Goal: Transaction & Acquisition: Download file/media

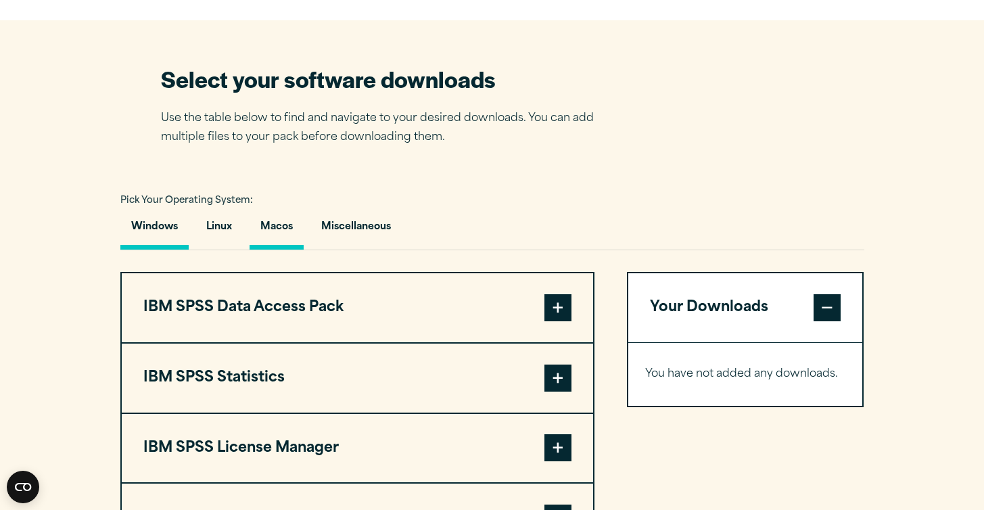
scroll to position [820, 0]
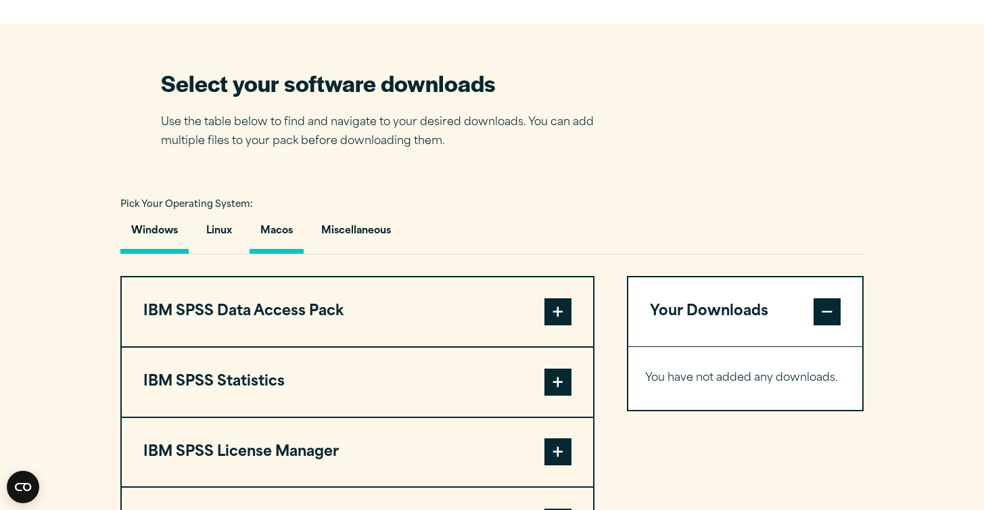
click at [282, 228] on button "Macos" at bounding box center [277, 234] width 54 height 39
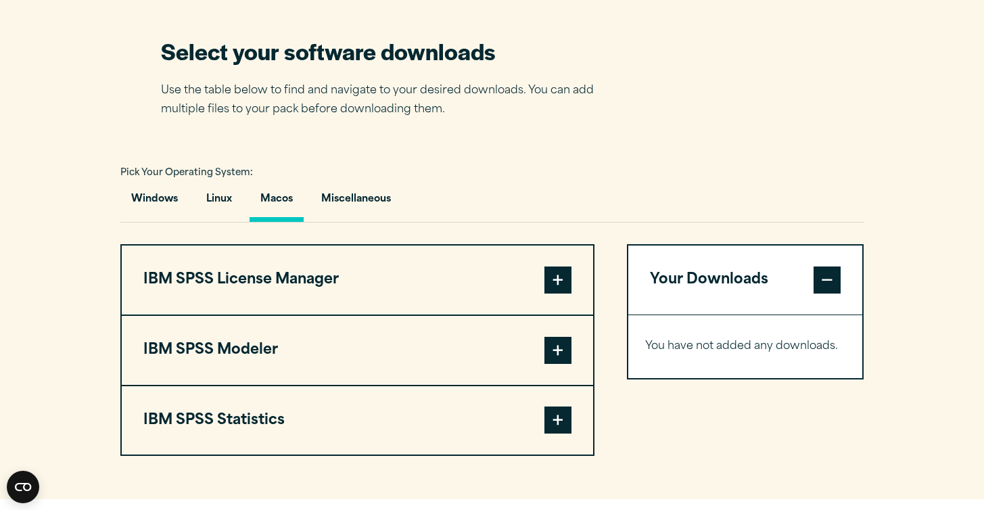
scroll to position [853, 0]
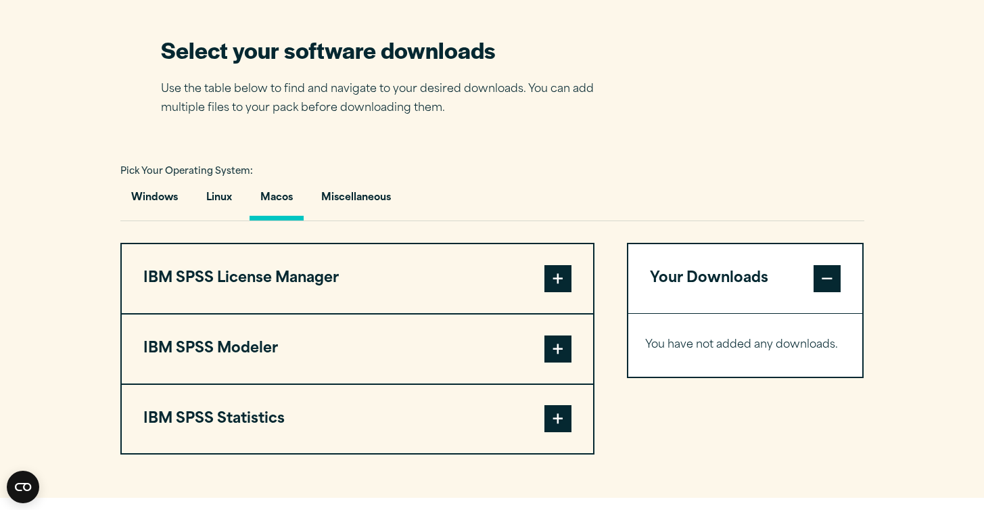
click at [277, 425] on button "IBM SPSS Statistics" at bounding box center [357, 419] width 471 height 69
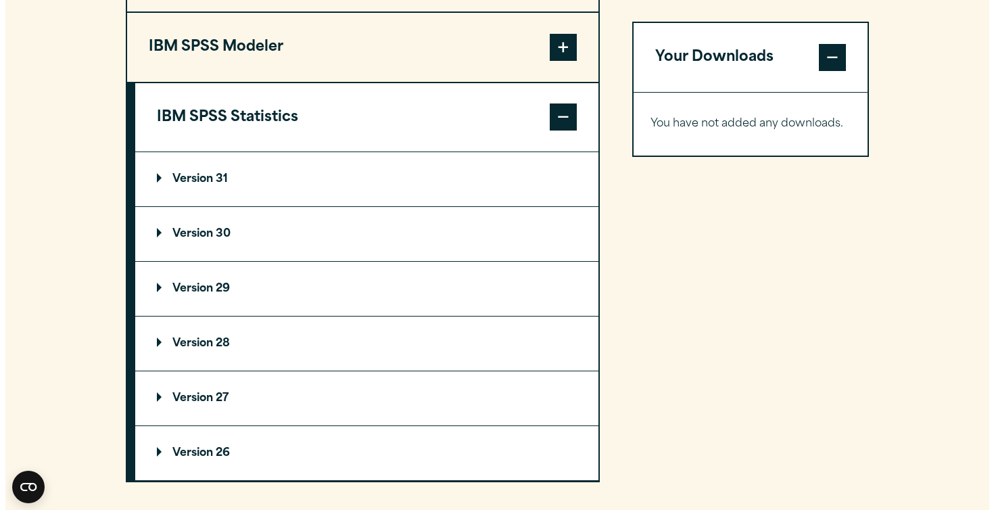
scroll to position [1156, 0]
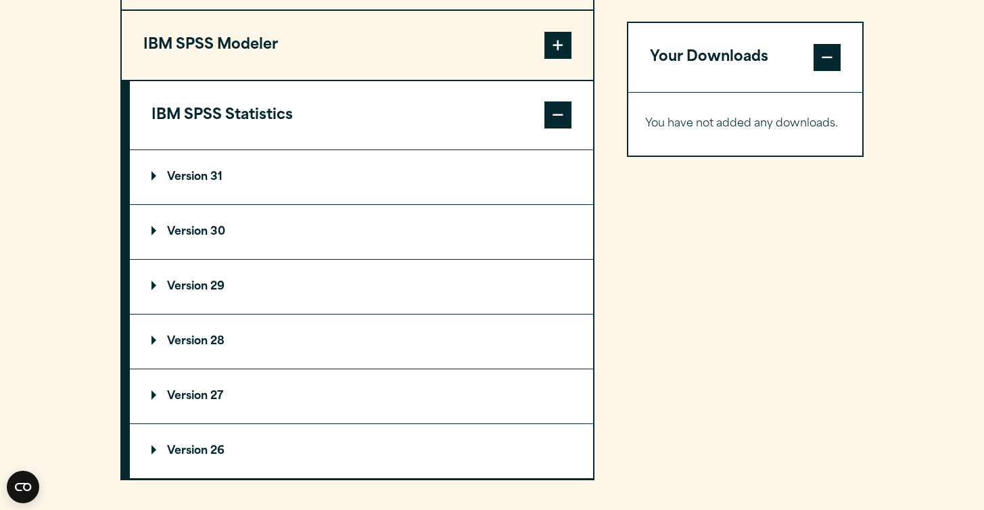
click at [260, 190] on summary "Version 31" at bounding box center [361, 177] width 463 height 54
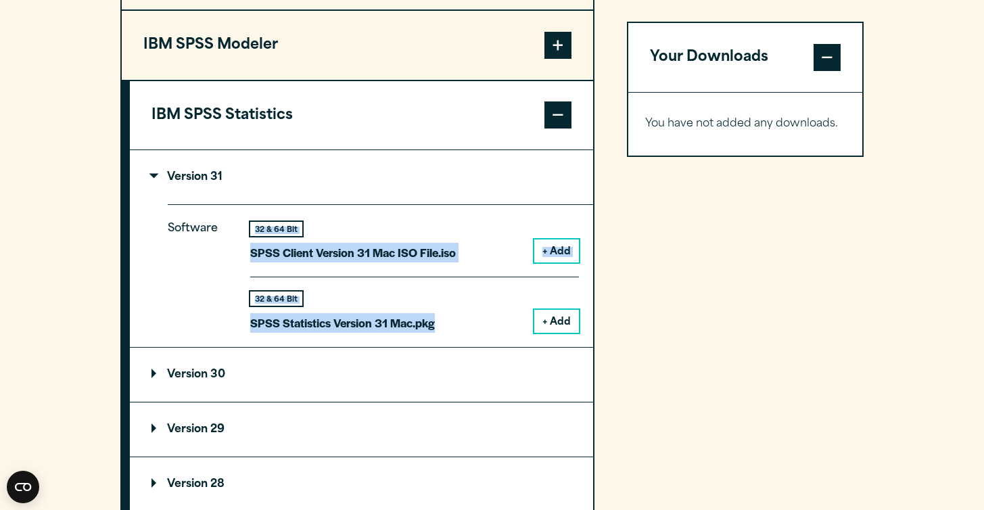
drag, startPoint x: 245, startPoint y: 229, endPoint x: 452, endPoint y: 333, distance: 232.0
click at [452, 333] on div "Software 32 & 64 Bit SPSS Client Version 31 Mac ISO File.iso + Add 32 & 64 Bit …" at bounding box center [380, 275] width 425 height 142
copy div "32 & 64 Bit SPSS Client Version 31 Mac ISO File.iso + Add 32 & 64 Bit SPSS Stat…"
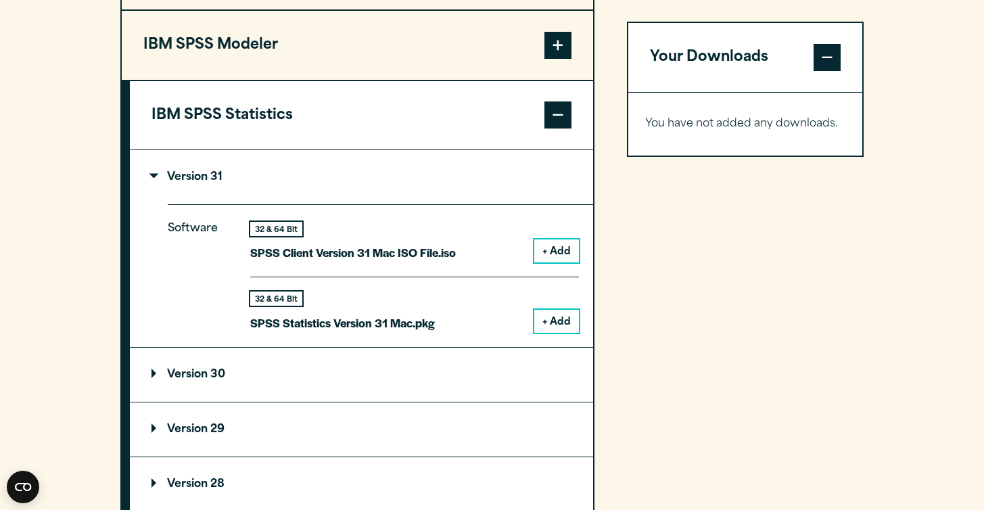
click at [438, 312] on div "32 & 64 Bit SPSS Statistics Version 31 Mac.pkg + Add" at bounding box center [414, 305] width 329 height 56
click at [555, 322] on button "+ Add" at bounding box center [556, 321] width 45 height 23
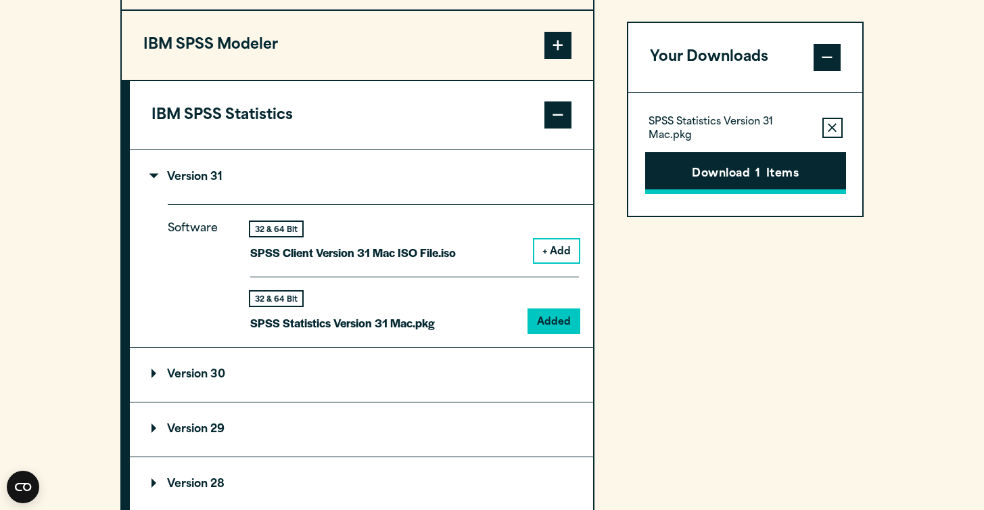
click at [768, 175] on button "Download 1 Items" at bounding box center [745, 173] width 201 height 42
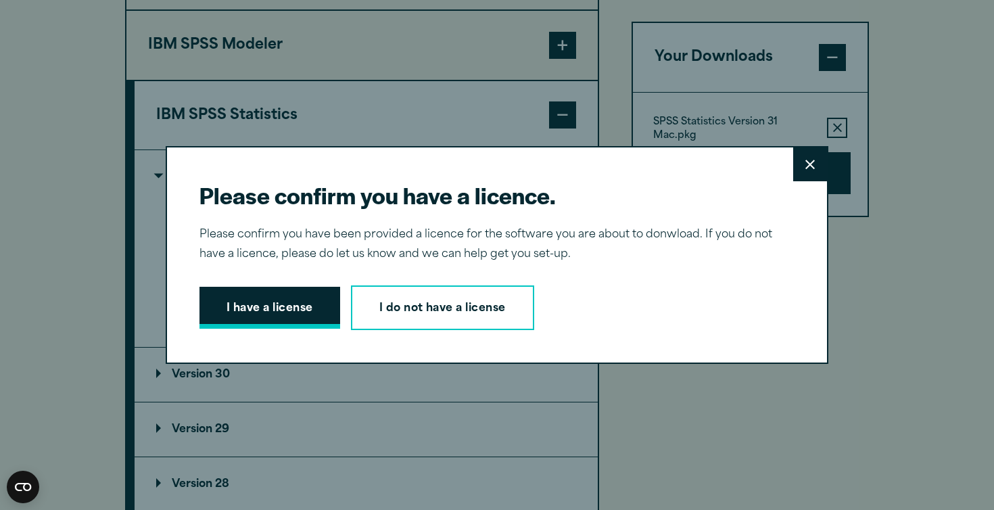
click at [260, 311] on button "I have a license" at bounding box center [270, 308] width 141 height 42
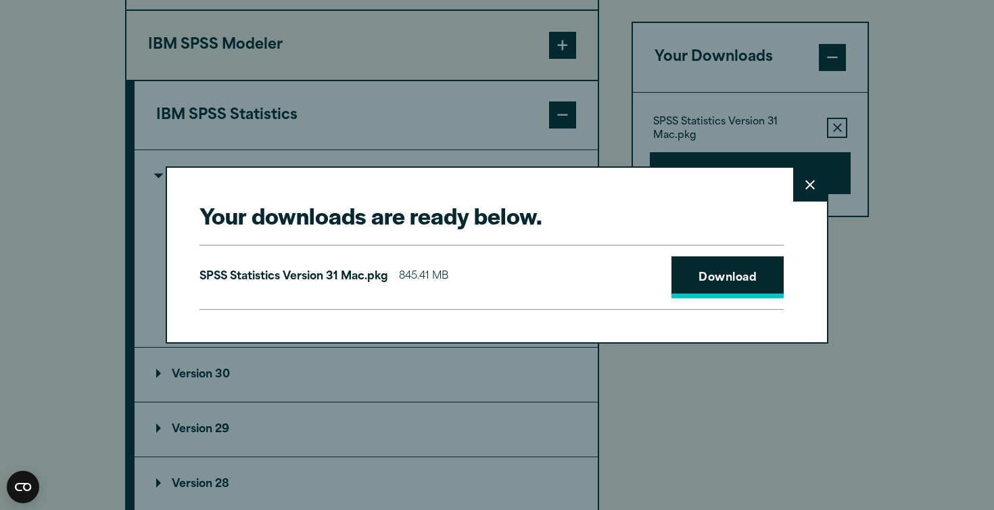
click at [706, 276] on link "Download" at bounding box center [728, 277] width 112 height 42
